Goal: Use online tool/utility: Utilize a website feature to perform a specific function

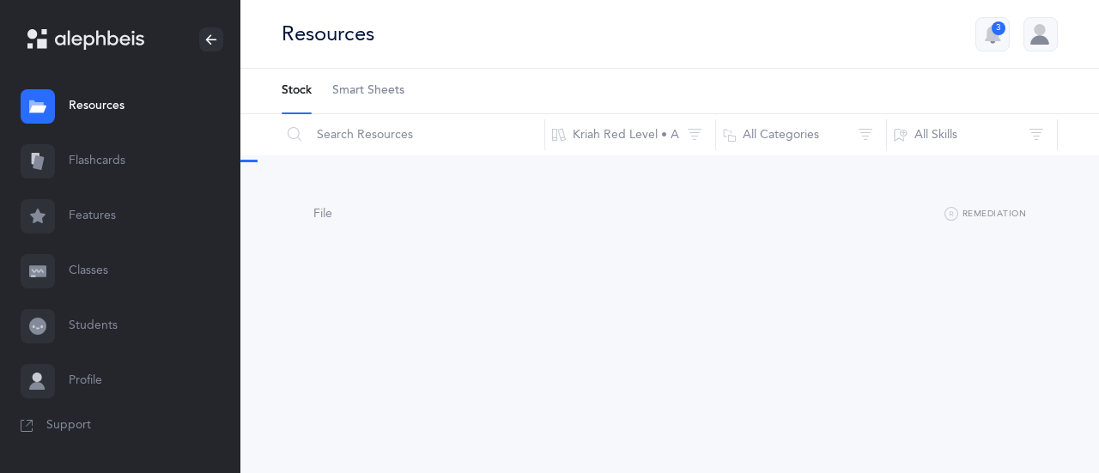
click at [109, 161] on link "Flashcards" at bounding box center [120, 161] width 240 height 55
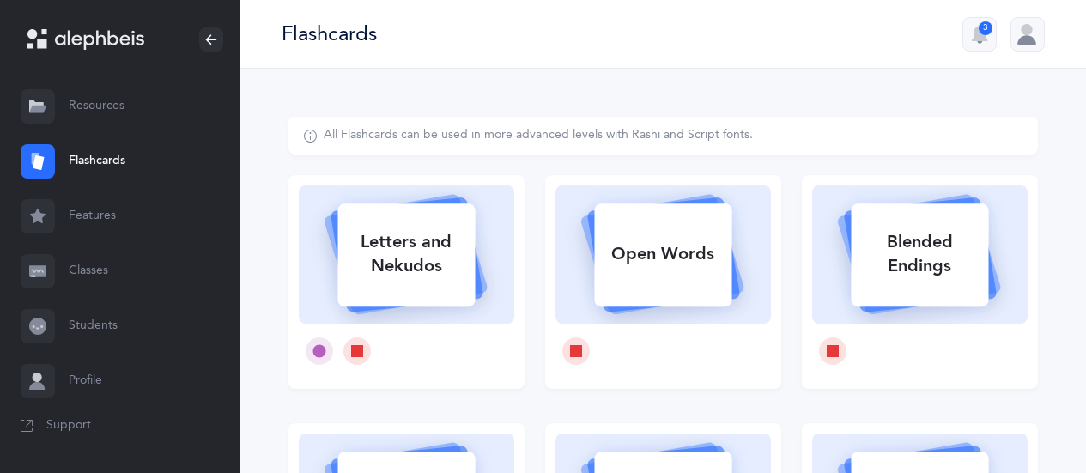
click at [430, 300] on rect at bounding box center [406, 254] width 137 height 103
select select
select select "single"
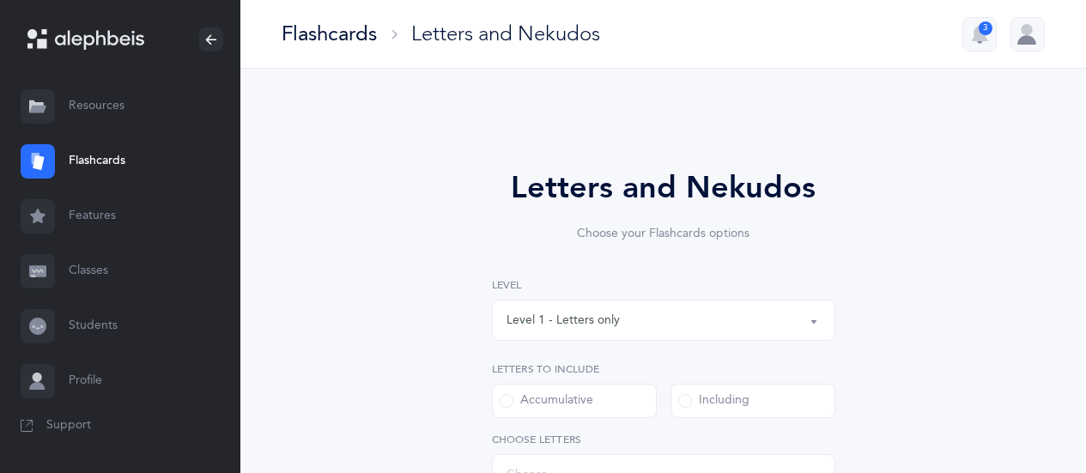
select select "27"
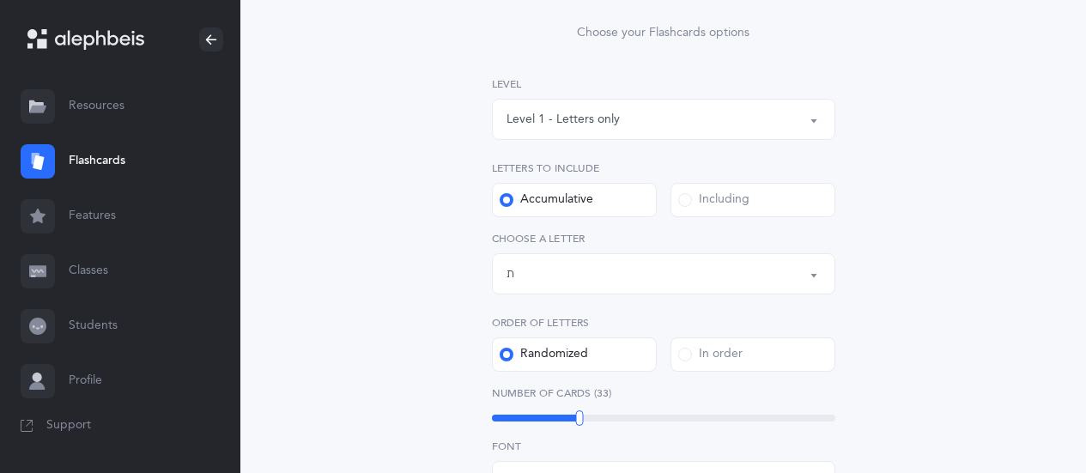
scroll to position [205, 0]
click at [794, 190] on label "Including" at bounding box center [752, 196] width 165 height 34
click at [0, 0] on input "Including" at bounding box center [0, 0] width 0 height 0
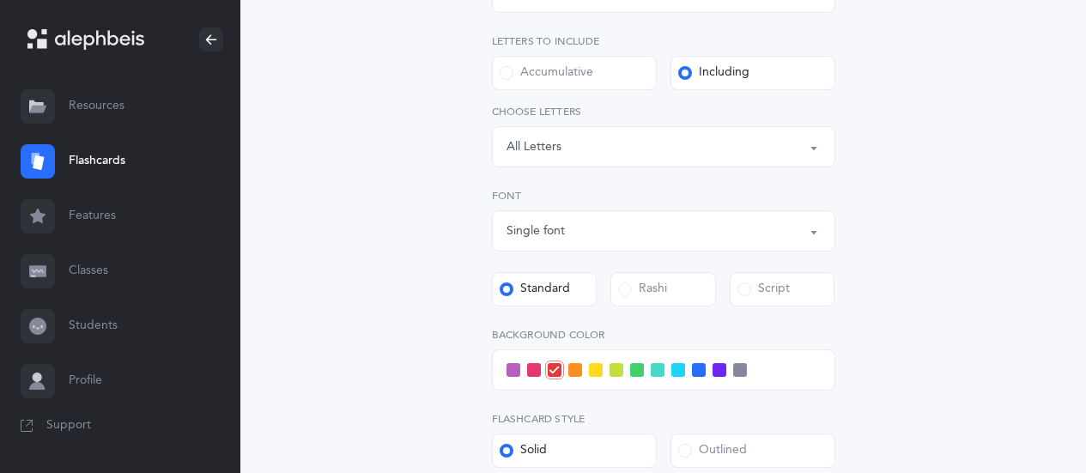
scroll to position [330, 0]
click at [754, 151] on div "Letters: All Letters" at bounding box center [663, 144] width 314 height 29
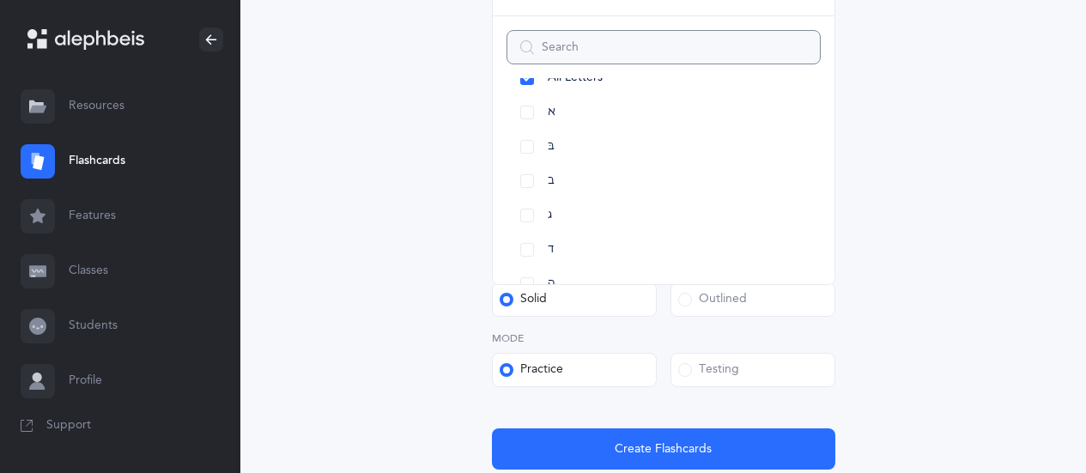
scroll to position [34, 0]
click at [554, 108] on span "א" at bounding box center [552, 108] width 8 height 15
select select "1"
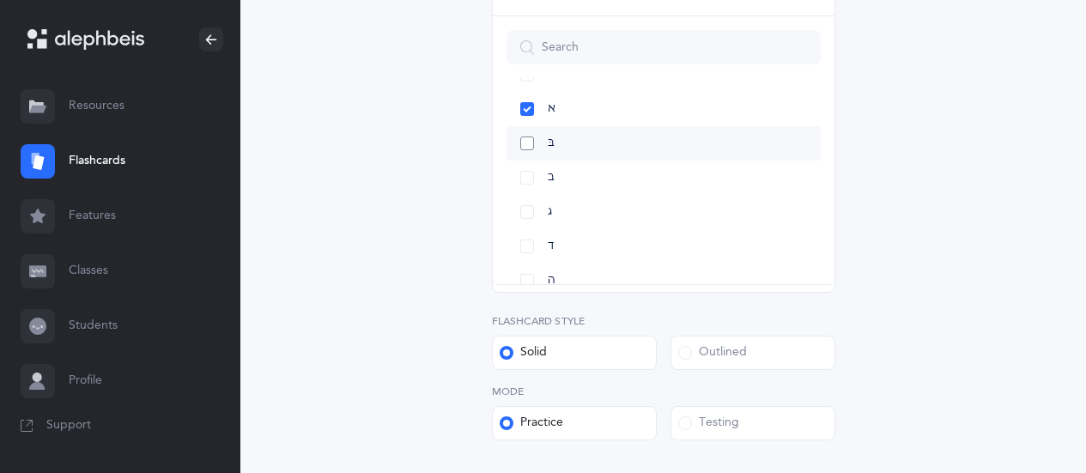
click at [553, 141] on span "בּ" at bounding box center [551, 143] width 7 height 15
click at [569, 177] on link "ב" at bounding box center [663, 178] width 314 height 34
click at [572, 210] on link "ג" at bounding box center [663, 212] width 314 height 34
click at [569, 150] on link "ד" at bounding box center [663, 154] width 314 height 34
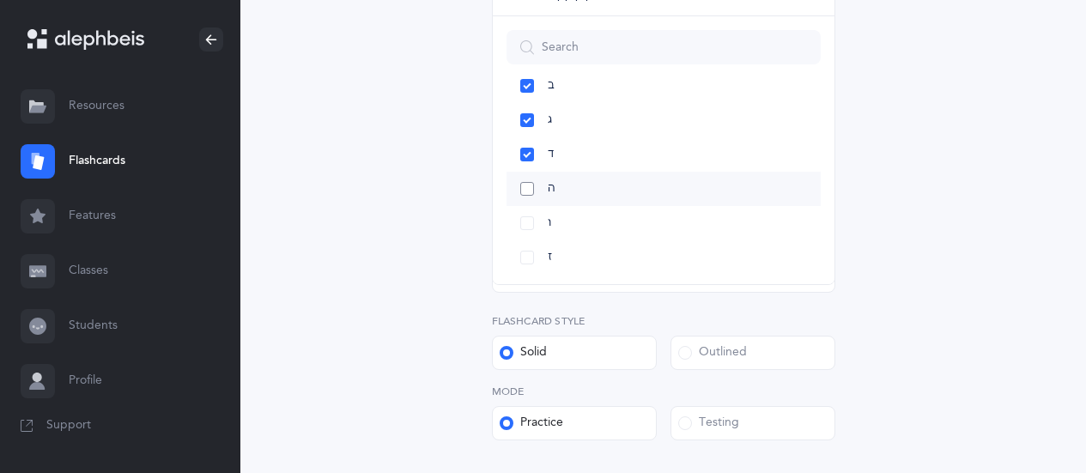
click at [571, 185] on link "ה" at bounding box center [663, 189] width 314 height 34
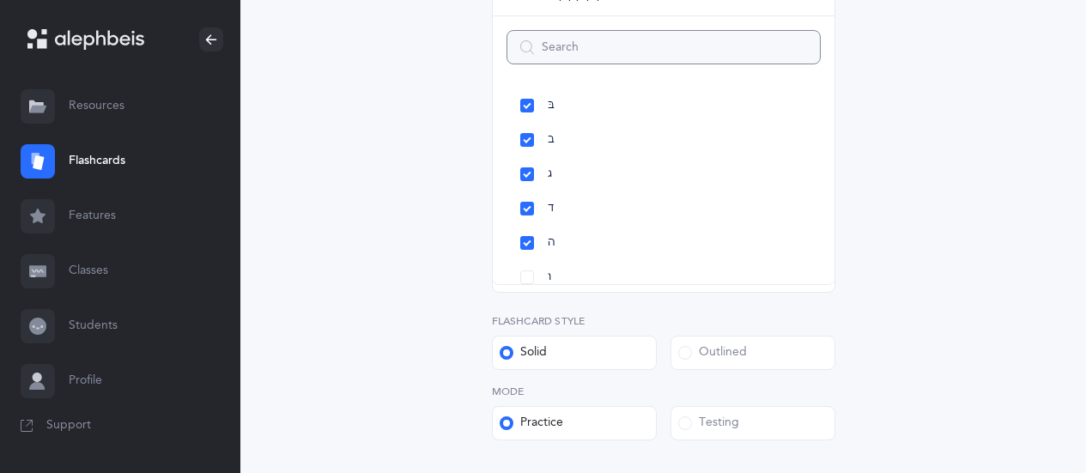
click at [1000, 192] on div "Letters and Nekudos Choose your Flashcards options Level 1 - Letters only Level…" at bounding box center [662, 115] width 749 height 954
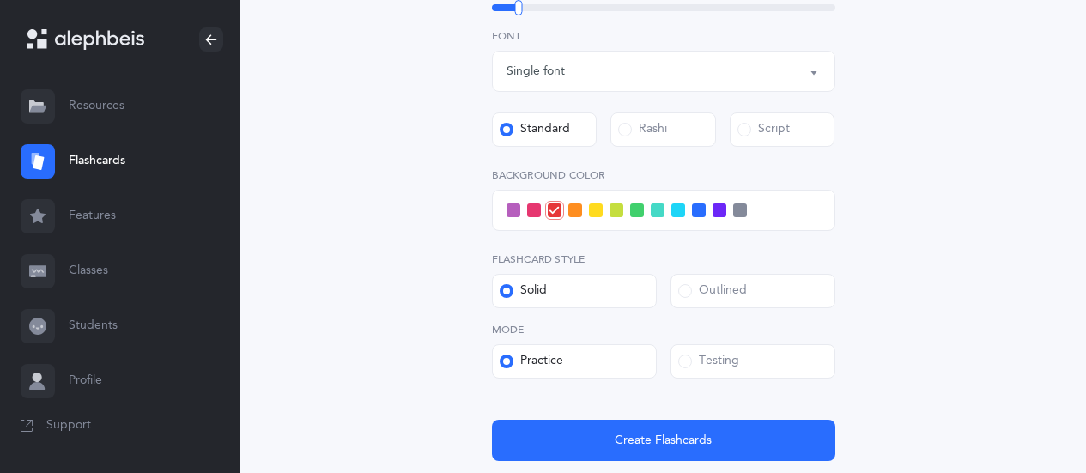
scroll to position [553, 0]
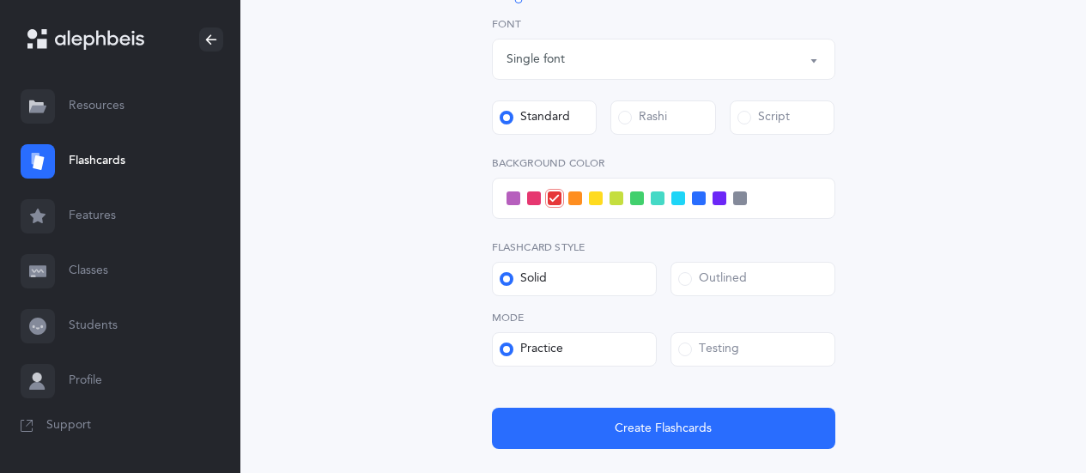
click at [788, 351] on label "Testing" at bounding box center [752, 349] width 165 height 34
click at [0, 0] on input "Testing" at bounding box center [0, 0] width 0 height 0
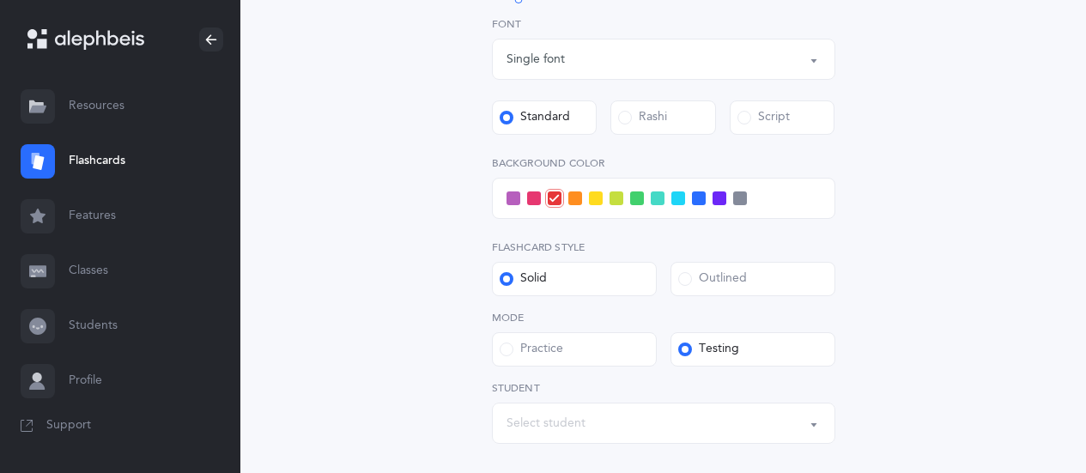
click at [676, 421] on div "Select student" at bounding box center [663, 423] width 314 height 29
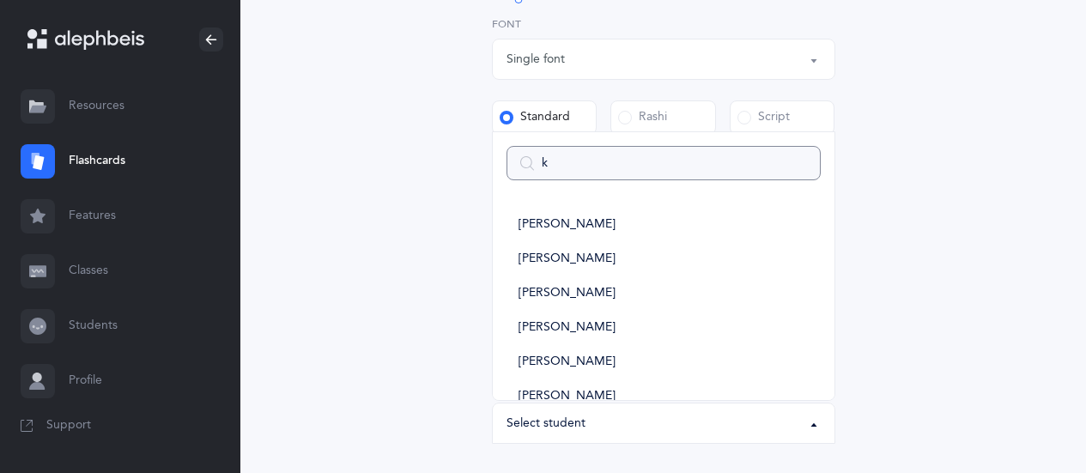
type input "kb"
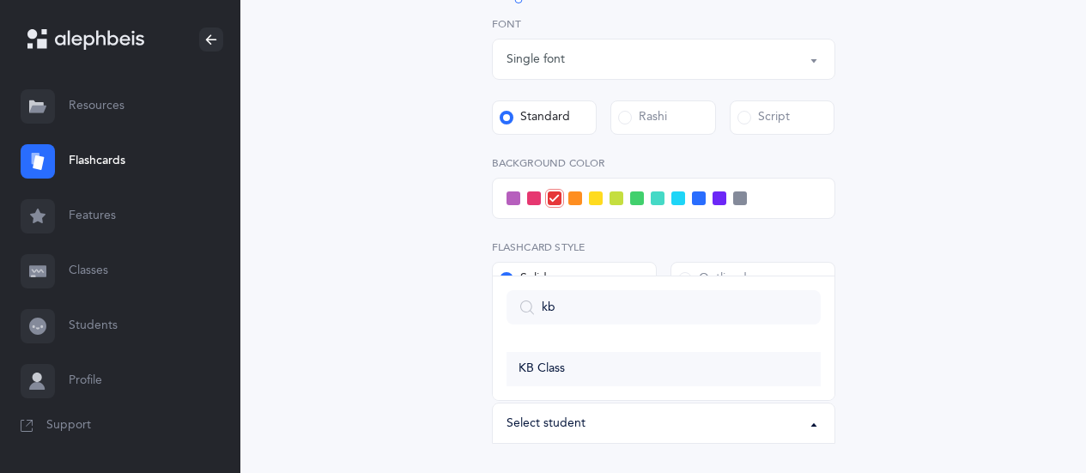
click at [584, 369] on link "KB Class" at bounding box center [663, 369] width 314 height 34
select select "14639"
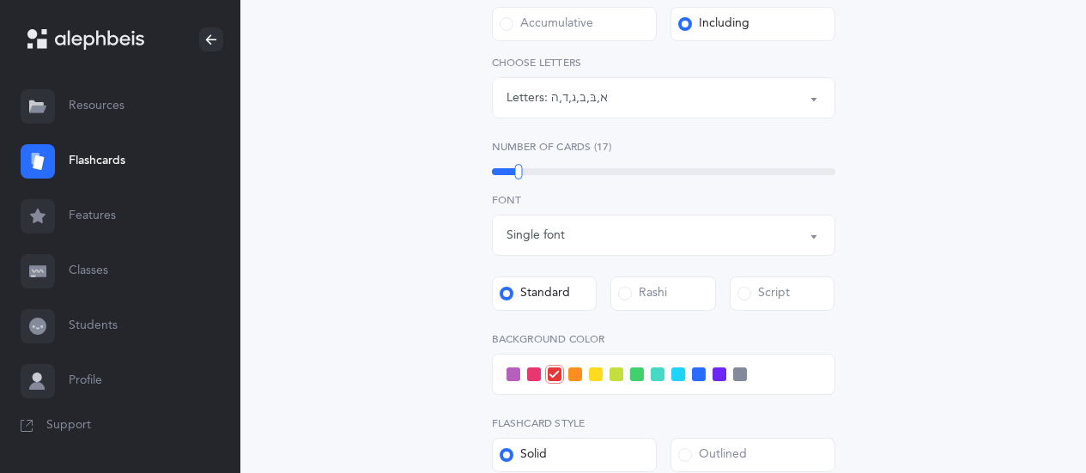
scroll to position [375, 0]
click at [699, 374] on span at bounding box center [699, 376] width 14 height 14
click at [0, 0] on input "checkbox" at bounding box center [0, 0] width 0 height 0
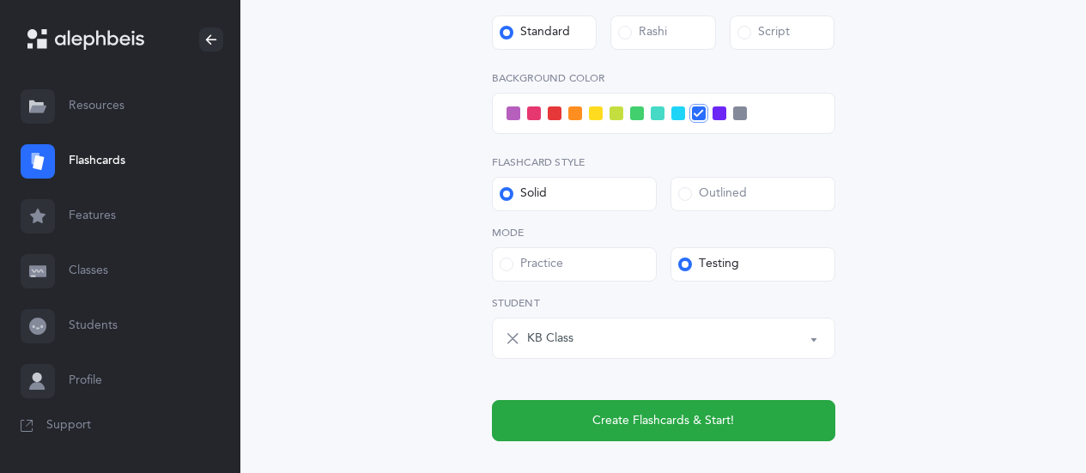
scroll to position [638, 0]
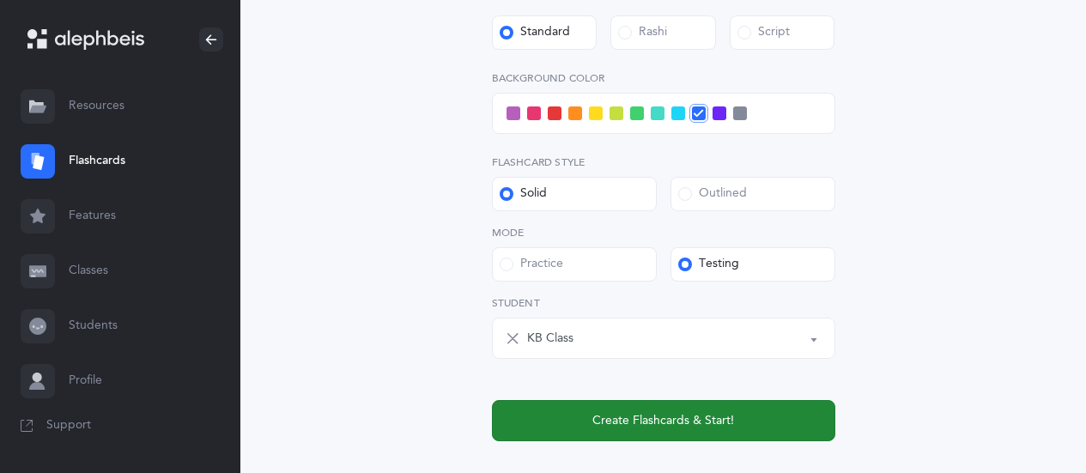
click at [735, 413] on button "Create Flashcards & Start!" at bounding box center [663, 420] width 343 height 41
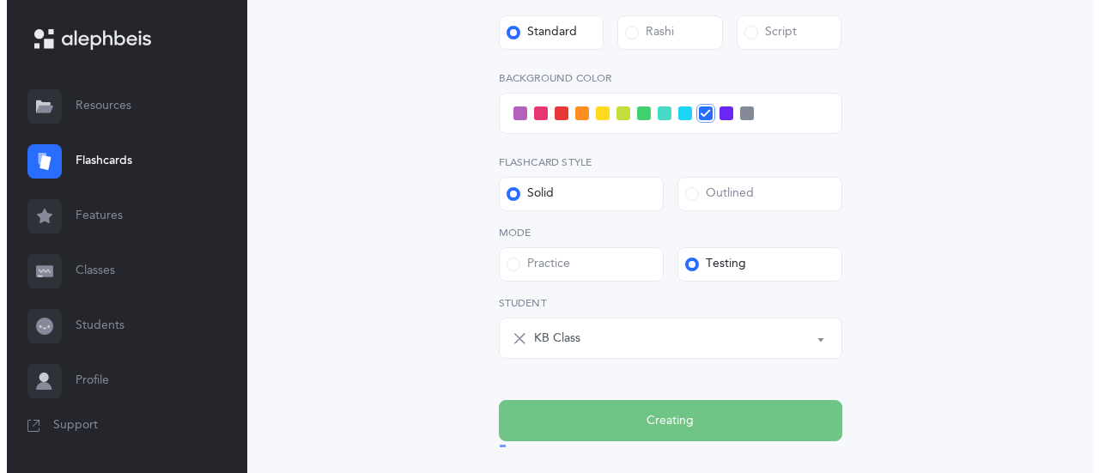
scroll to position [0, 0]
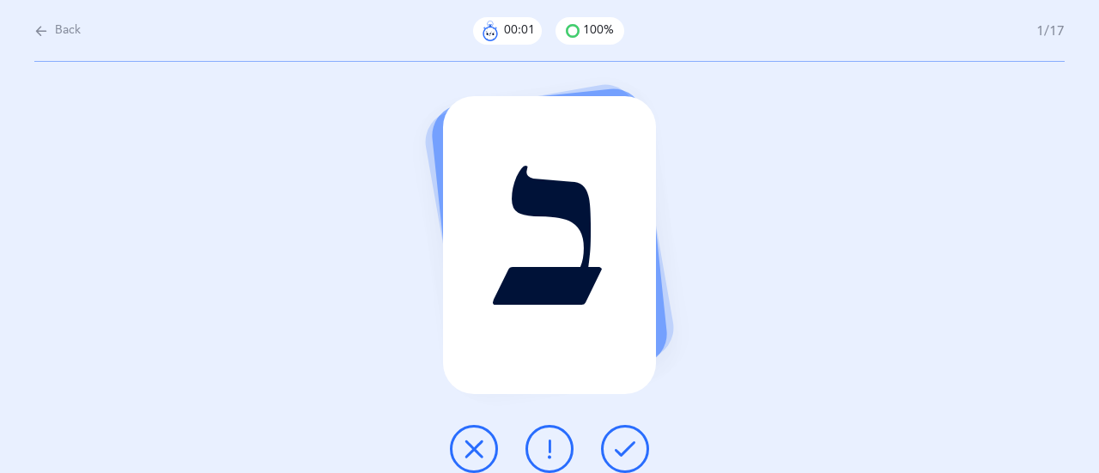
click at [645, 446] on button at bounding box center [625, 449] width 48 height 48
click at [638, 447] on button at bounding box center [625, 449] width 48 height 48
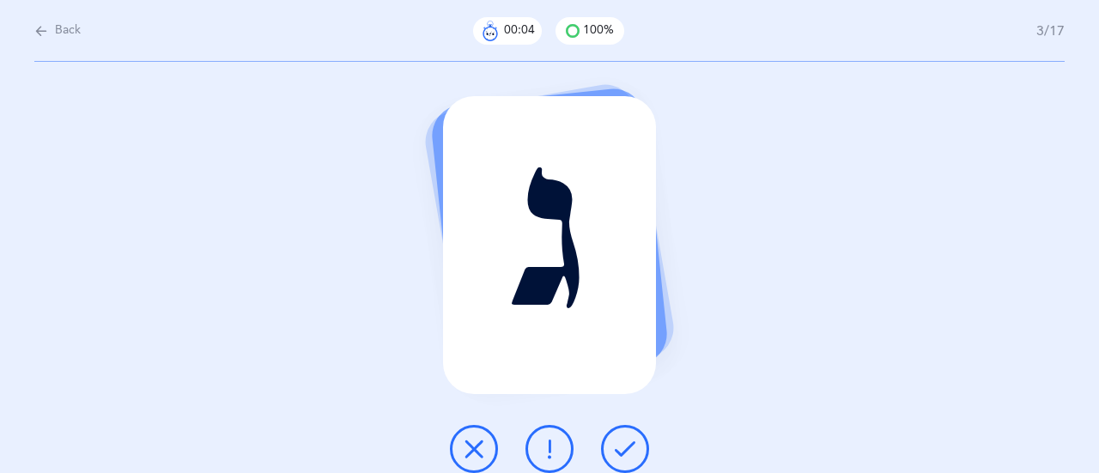
click at [634, 449] on icon at bounding box center [625, 449] width 21 height 21
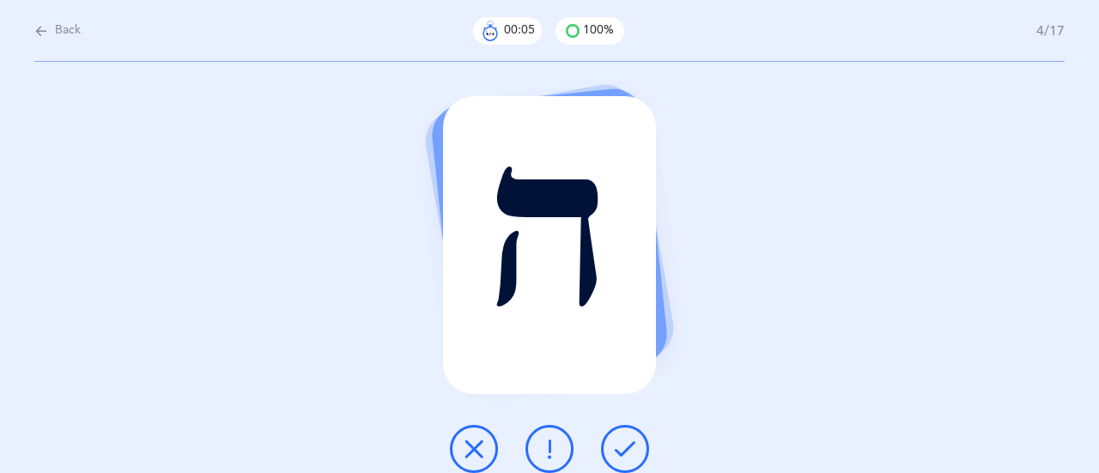
click at [634, 442] on icon at bounding box center [625, 449] width 21 height 21
click at [639, 456] on button at bounding box center [625, 449] width 48 height 48
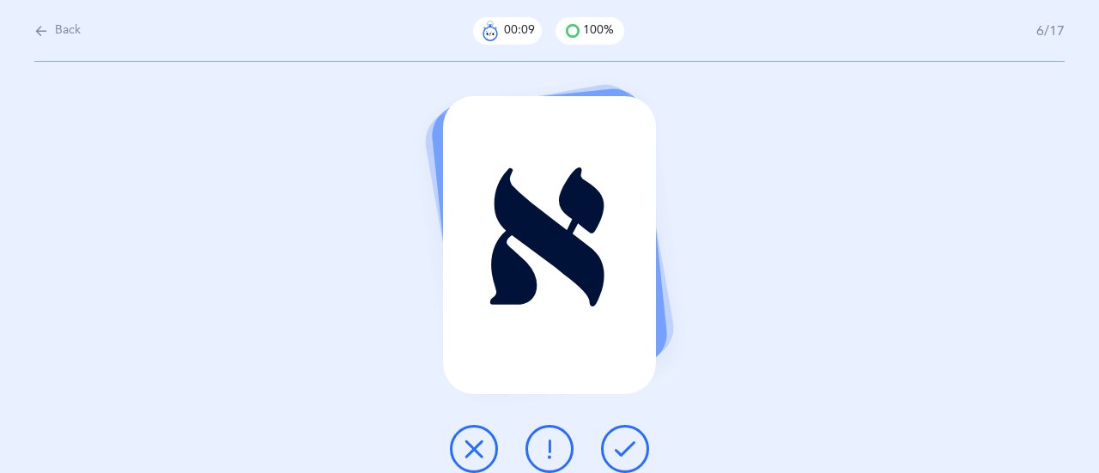
click at [630, 451] on icon at bounding box center [625, 449] width 21 height 21
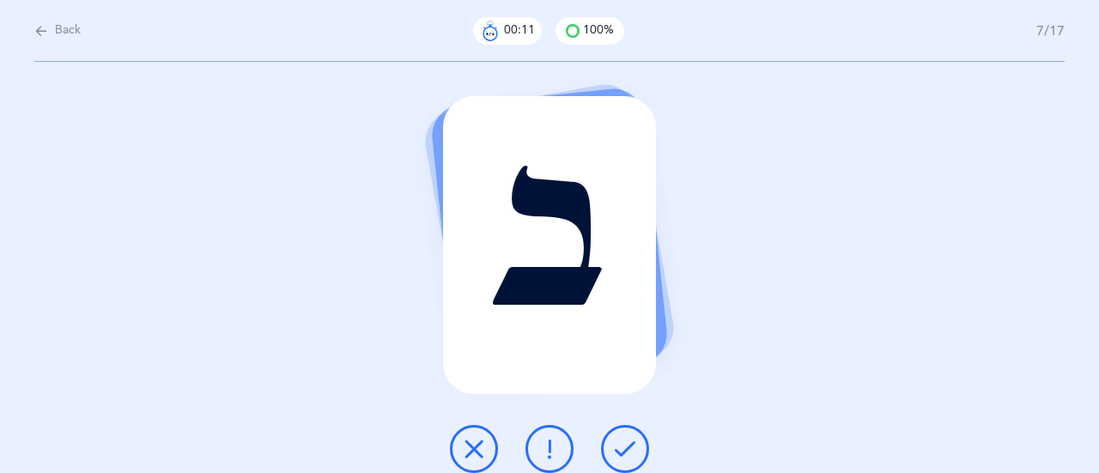
click at [632, 446] on icon at bounding box center [625, 449] width 21 height 21
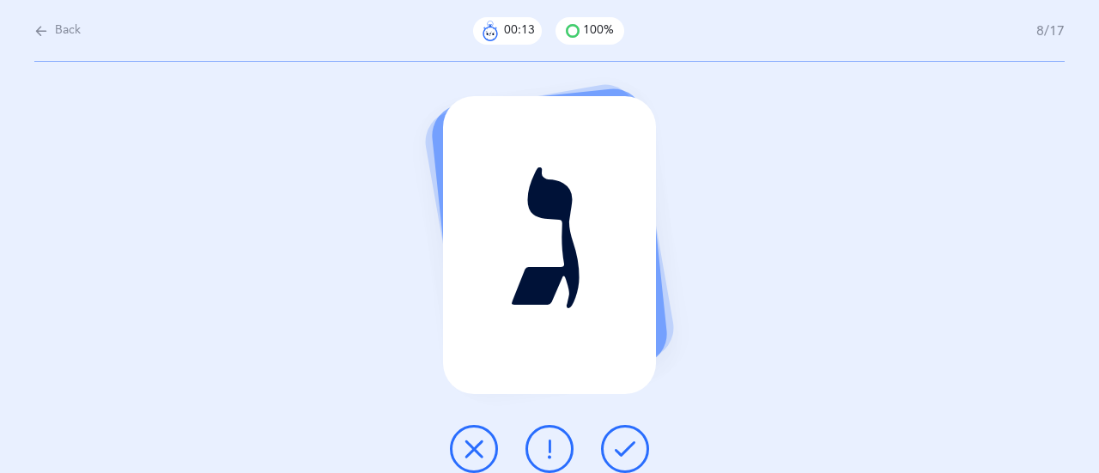
click at [635, 449] on button at bounding box center [625, 449] width 48 height 48
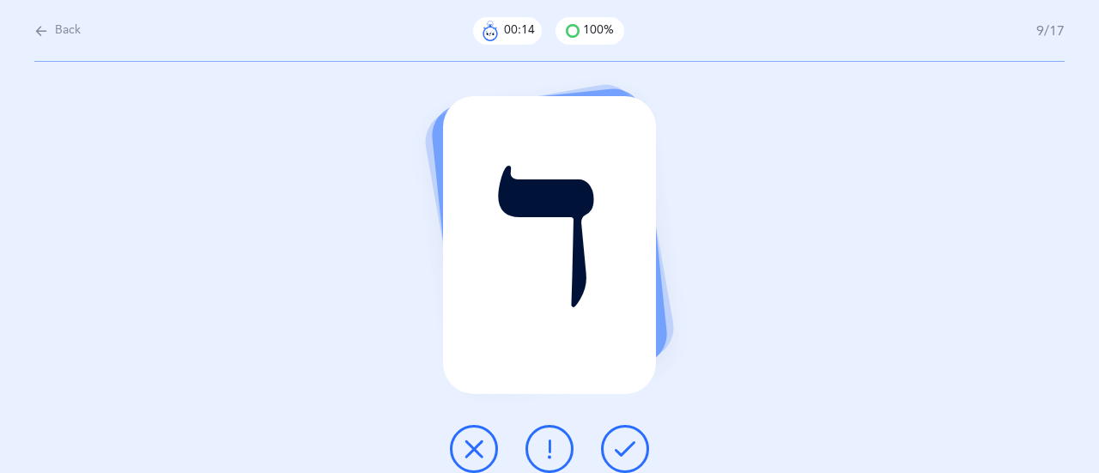
click at [633, 446] on icon at bounding box center [625, 449] width 21 height 21
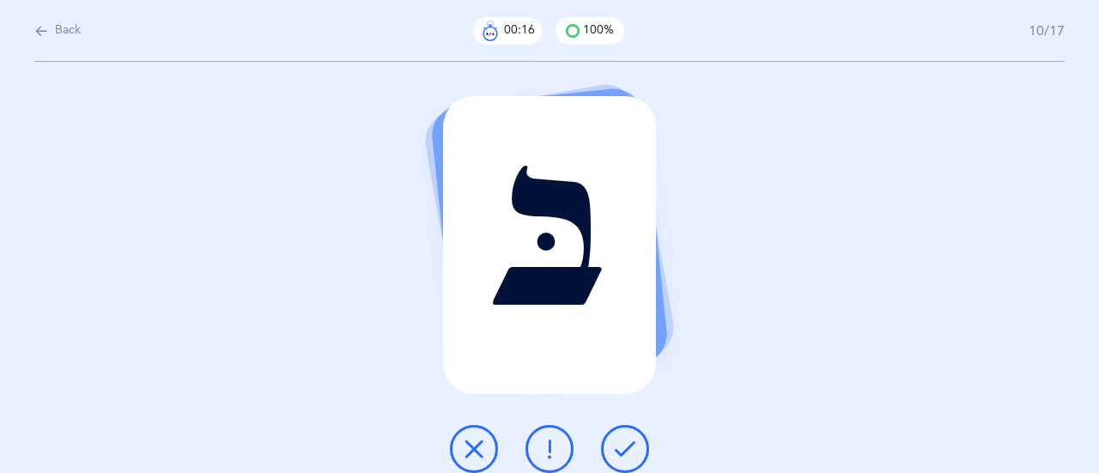
click at [631, 451] on icon at bounding box center [625, 449] width 21 height 21
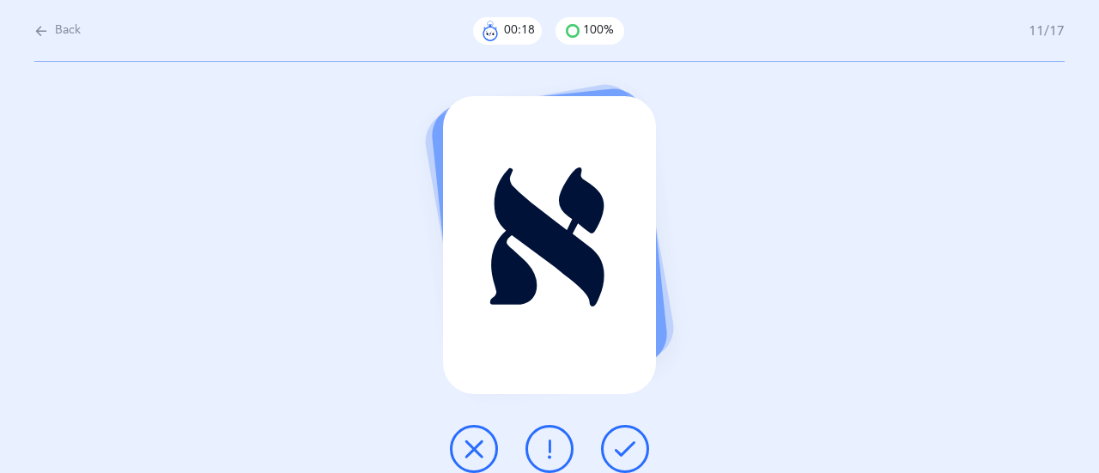
click at [634, 448] on icon at bounding box center [625, 449] width 21 height 21
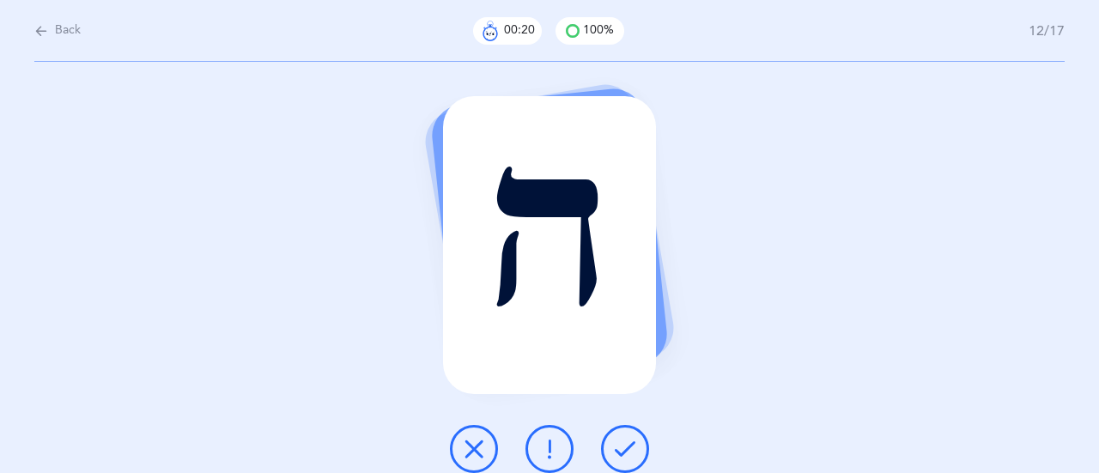
click at [629, 451] on icon at bounding box center [625, 449] width 21 height 21
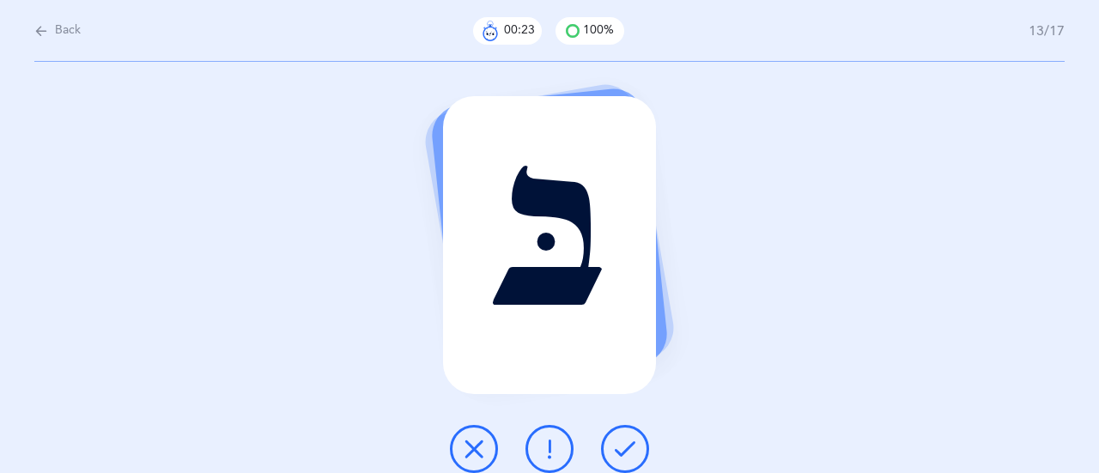
click at [639, 455] on button at bounding box center [625, 449] width 48 height 48
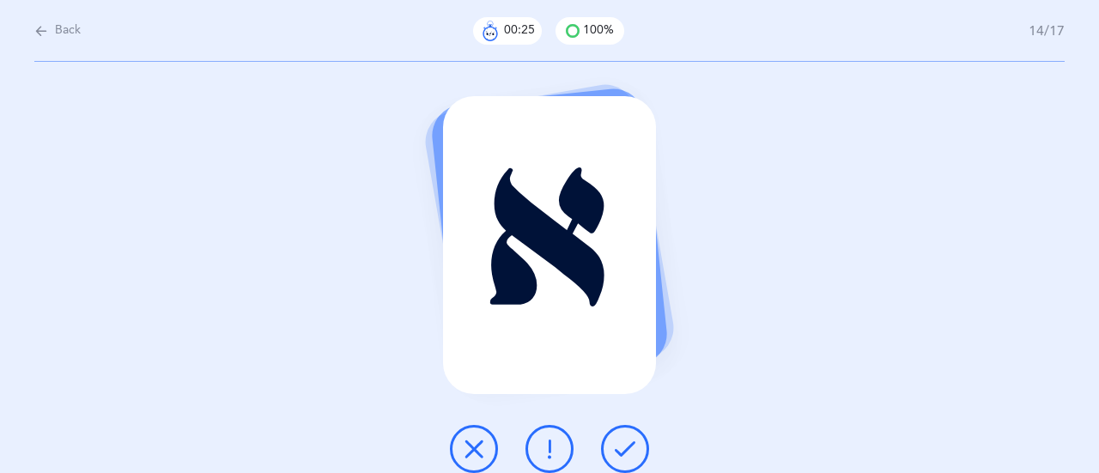
click at [635, 450] on button at bounding box center [625, 449] width 48 height 48
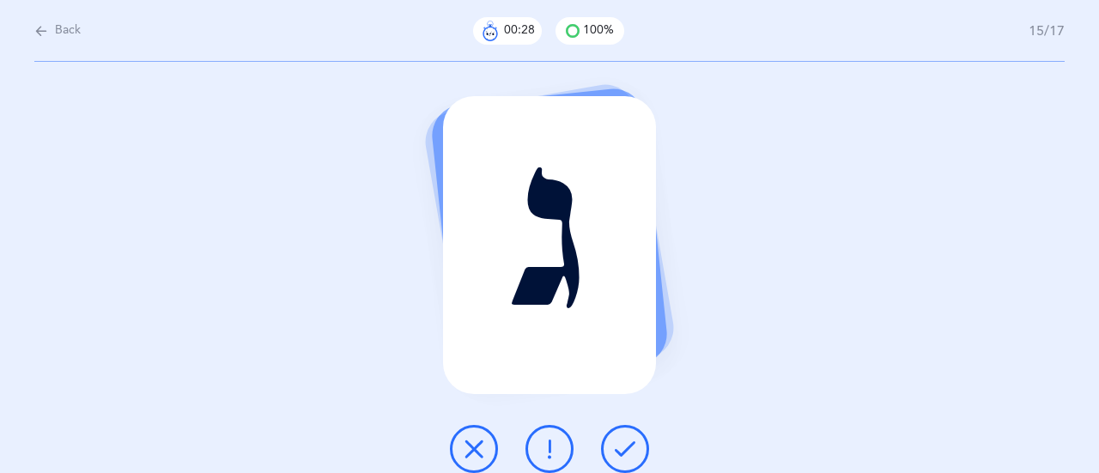
click at [636, 437] on button at bounding box center [625, 449] width 48 height 48
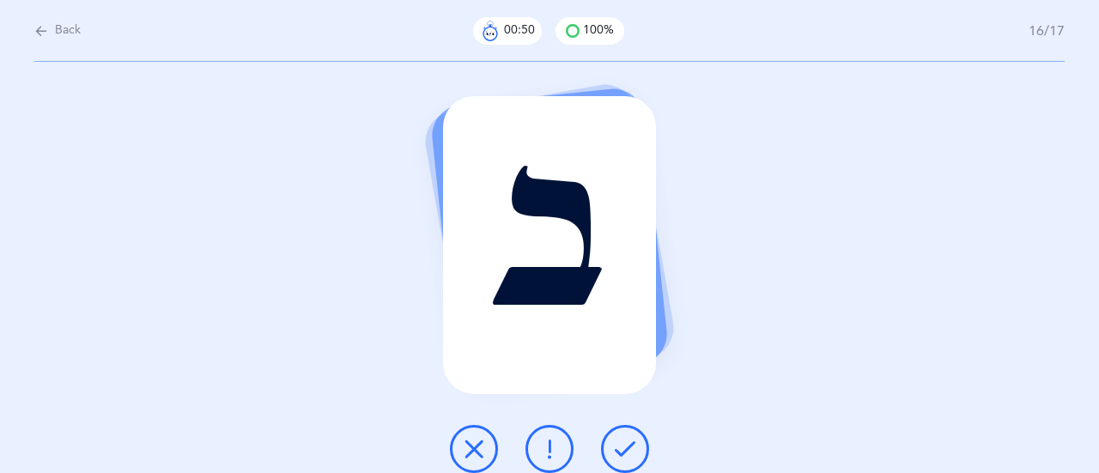
click at [468, 457] on icon at bounding box center [473, 449] width 21 height 21
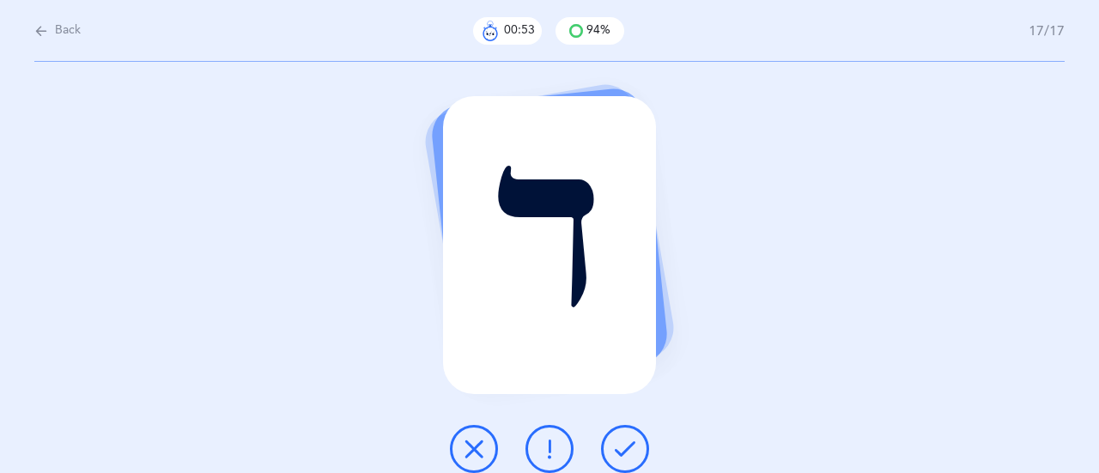
click at [630, 446] on icon at bounding box center [625, 449] width 21 height 21
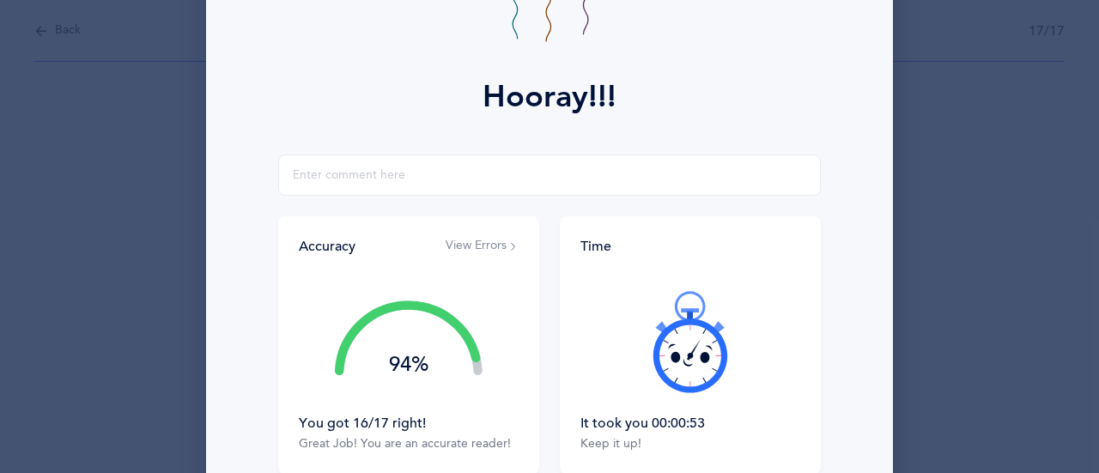
scroll to position [181, 0]
click at [684, 370] on icon at bounding box center [690, 342] width 103 height 103
click at [690, 370] on icon at bounding box center [690, 342] width 103 height 103
click at [705, 391] on icon at bounding box center [690, 342] width 103 height 103
click at [691, 366] on div at bounding box center [690, 342] width 220 height 144
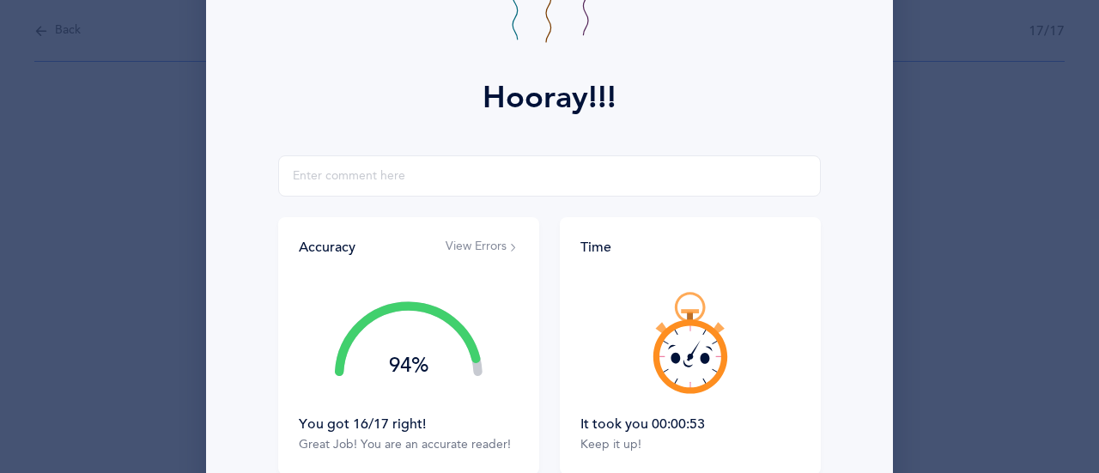
click at [693, 369] on icon at bounding box center [690, 342] width 103 height 103
click at [694, 367] on icon at bounding box center [690, 342] width 103 height 103
click at [690, 366] on icon at bounding box center [690, 342] width 103 height 103
click at [692, 370] on icon at bounding box center [690, 342] width 103 height 103
click at [694, 372] on icon at bounding box center [690, 342] width 103 height 103
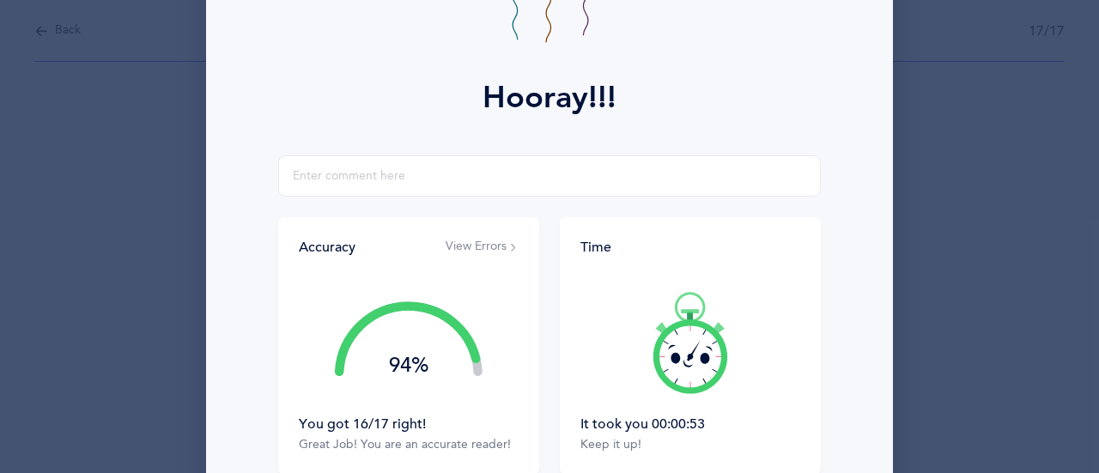
click at [696, 370] on icon at bounding box center [690, 342] width 103 height 103
click at [694, 368] on icon at bounding box center [690, 342] width 103 height 103
